Goal: Task Accomplishment & Management: Use online tool/utility

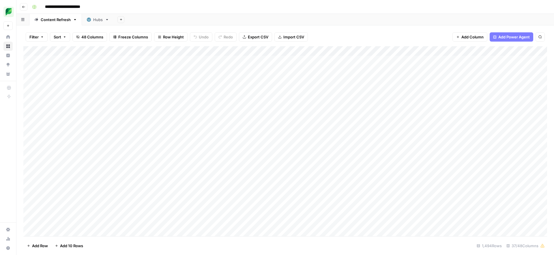
click at [37, 38] on span "Filter" at bounding box center [33, 37] width 9 height 6
click at [99, 67] on button "Add Filter" at bounding box center [140, 65] width 215 height 7
click at [62, 70] on input "text" at bounding box center [68, 67] width 63 height 6
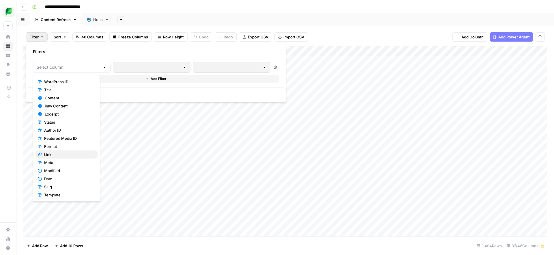
click at [67, 155] on span "Link" at bounding box center [68, 154] width 49 height 6
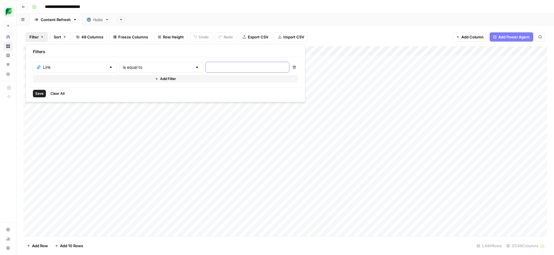
click at [209, 68] on input "text" at bounding box center [247, 67] width 76 height 6
paste input "/insights/tiktok-promotion/"
type input "/insights/tiktok-promotion/"
click at [136, 67] on input "text" at bounding box center [158, 67] width 70 height 6
click at [133, 98] on span "contains" at bounding box center [137, 98] width 57 height 6
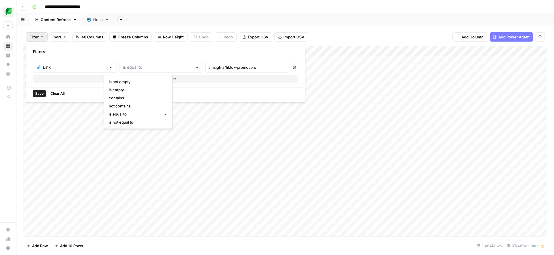
type input "contains"
click at [38, 93] on span "Save" at bounding box center [39, 93] width 8 height 5
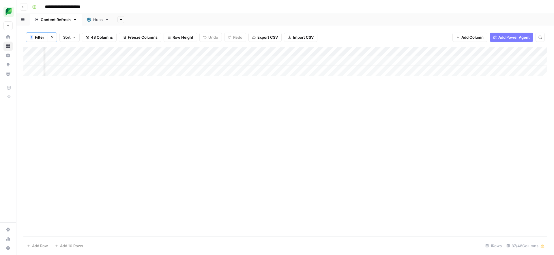
scroll to position [0, 282]
click at [300, 61] on div "Add Column" at bounding box center [284, 61] width 523 height 29
click at [177, 64] on div "Add Column" at bounding box center [284, 61] width 523 height 29
click at [168, 61] on div "Add Column" at bounding box center [284, 61] width 523 height 29
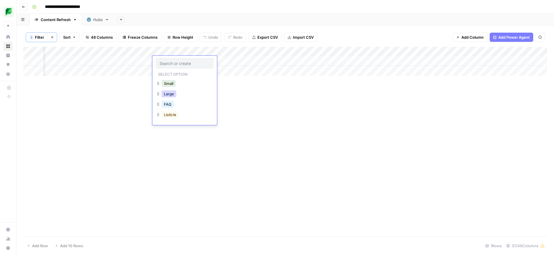
click at [169, 93] on button "Large" at bounding box center [169, 93] width 15 height 7
click at [219, 60] on div "Add Column" at bounding box center [284, 61] width 523 height 29
click at [219, 62] on div "Add Column" at bounding box center [284, 61] width 523 height 29
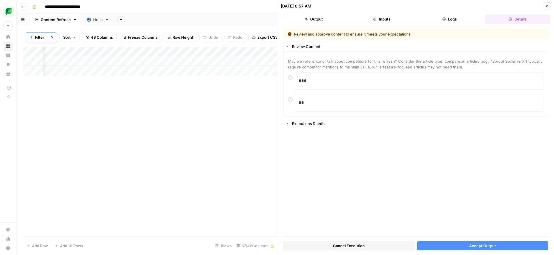
click at [481, 244] on span "Accept Output" at bounding box center [482, 246] width 27 height 6
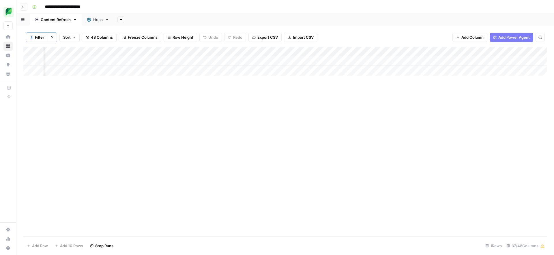
click at [308, 86] on div "Add Column" at bounding box center [284, 141] width 523 height 189
